Goal: Transaction & Acquisition: Book appointment/travel/reservation

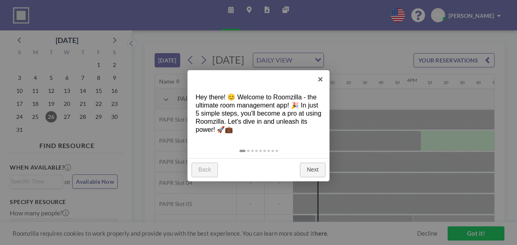
scroll to position [0, 1445]
click at [320, 173] on link "Next" at bounding box center [313, 170] width 26 height 15
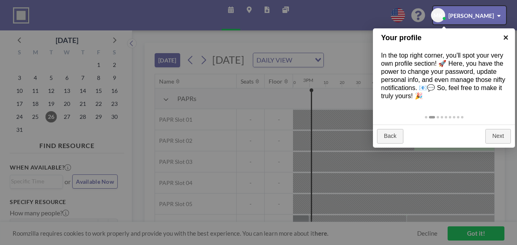
click at [508, 37] on link "×" at bounding box center [506, 37] width 18 height 18
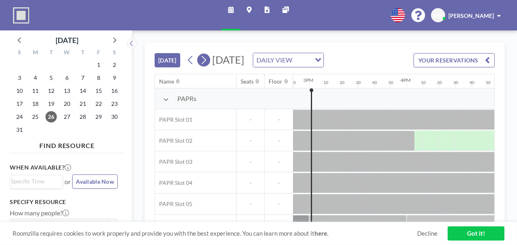
click at [205, 60] on icon at bounding box center [204, 60] width 8 height 12
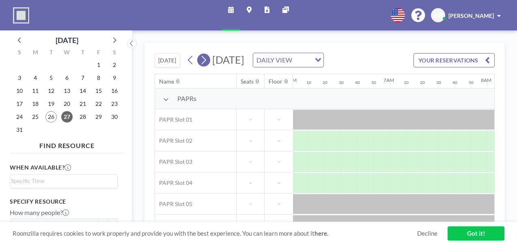
scroll to position [0, 763]
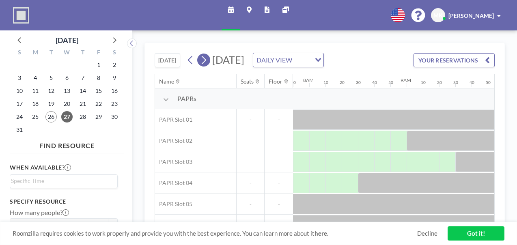
click at [204, 65] on icon at bounding box center [204, 60] width 8 height 12
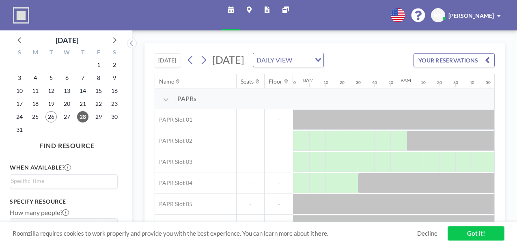
click at [250, 123] on span "-" at bounding box center [251, 119] width 28 height 7
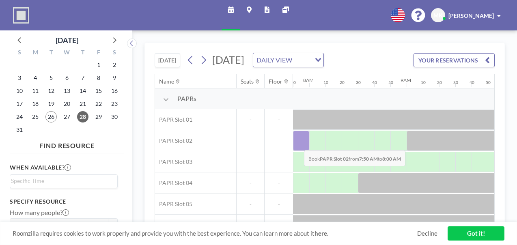
click at [298, 151] on div at bounding box center [301, 141] width 16 height 20
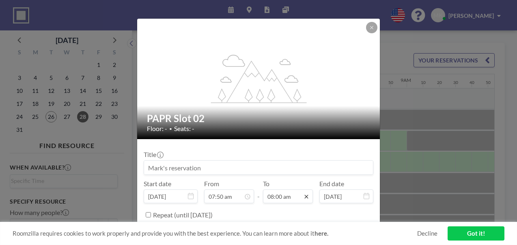
drag, startPoint x: 298, startPoint y: 155, endPoint x: 305, endPoint y: 197, distance: 42.4
click at [305, 197] on div "08:00 am" at bounding box center [288, 197] width 50 height 14
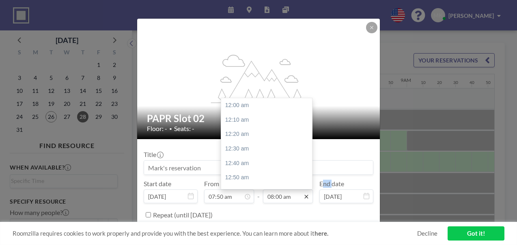
scroll to position [694, 0]
drag, startPoint x: 305, startPoint y: 197, endPoint x: 246, endPoint y: 149, distance: 75.6
click at [246, 149] on div "08:30 am" at bounding box center [268, 149] width 95 height 15
click at [243, 147] on div "09:00 am" at bounding box center [268, 149] width 95 height 15
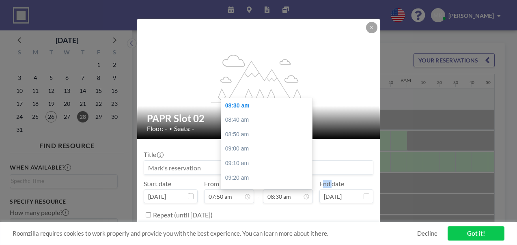
type input "09:00 am"
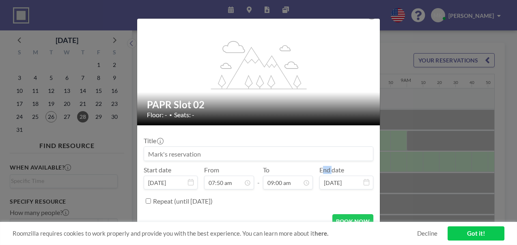
scroll to position [22, 0]
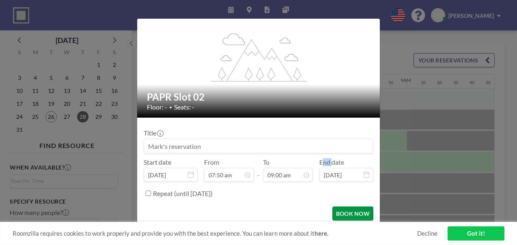
click at [352, 212] on button "BOOK NOW" at bounding box center [353, 214] width 41 height 14
